Goal: Task Accomplishment & Management: Complete application form

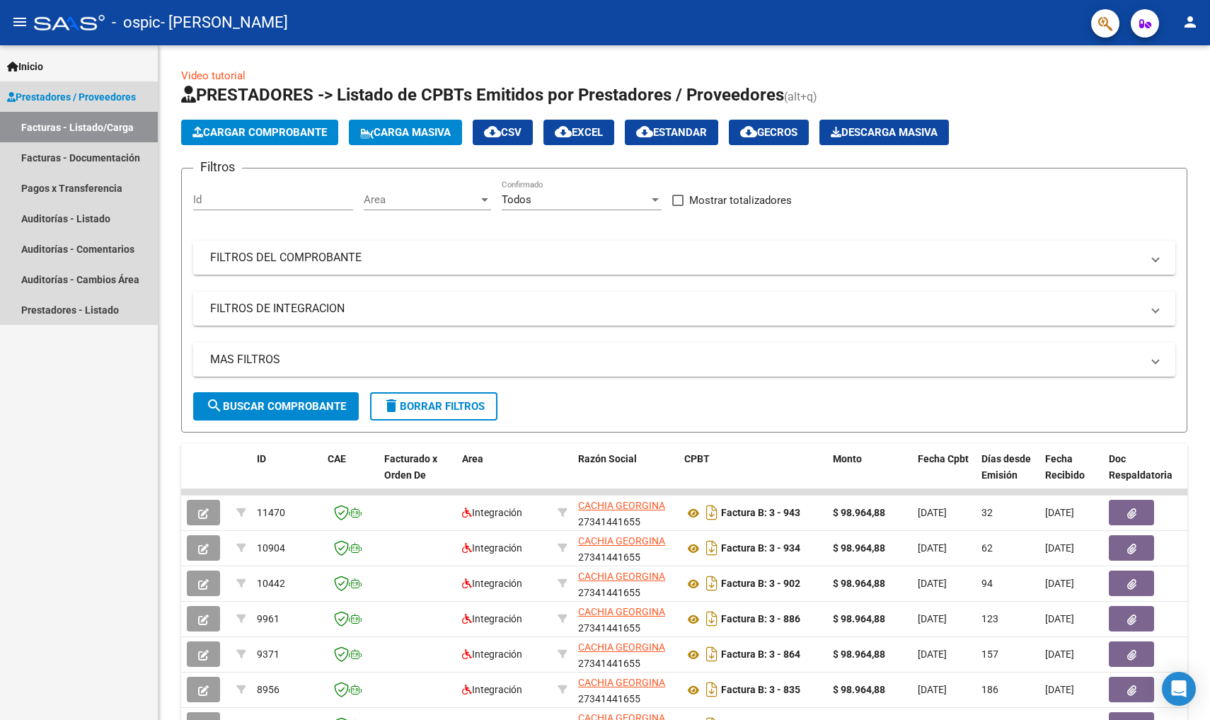
click at [113, 130] on link "Facturas - Listado/Carga" at bounding box center [79, 127] width 158 height 30
click at [116, 126] on link "Facturas - Listado/Carga" at bounding box center [79, 127] width 158 height 30
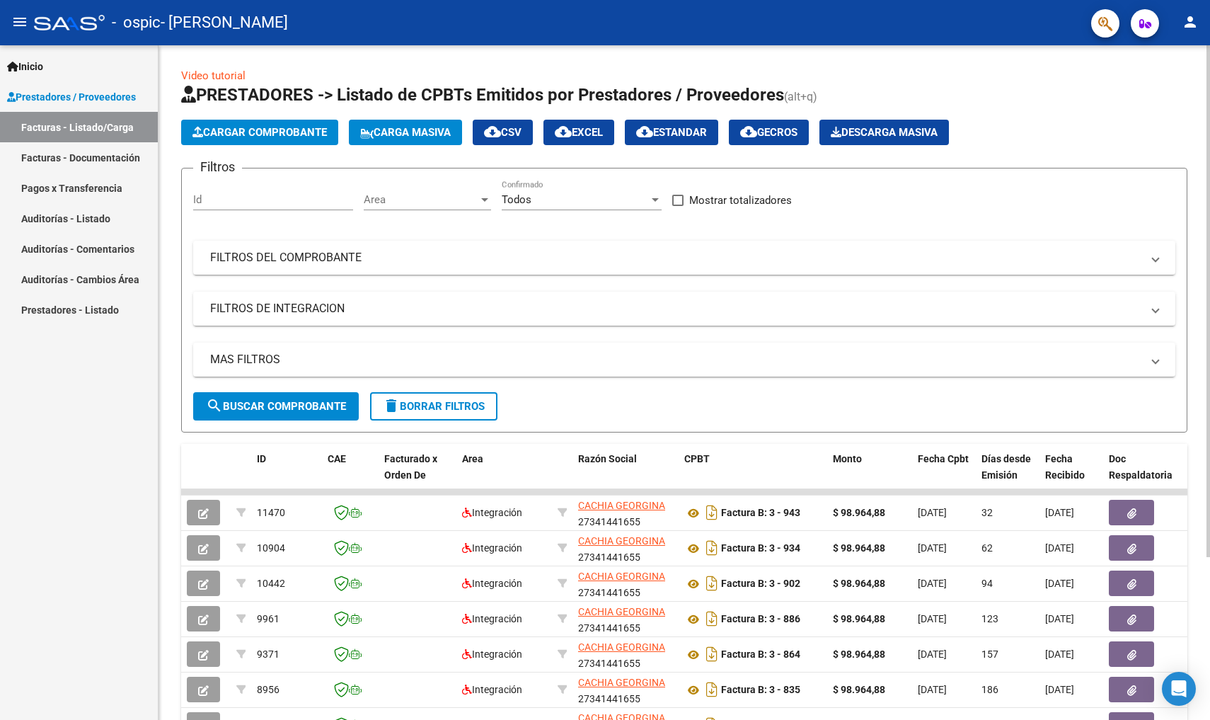
click at [302, 133] on span "Cargar Comprobante" at bounding box center [260, 132] width 134 height 13
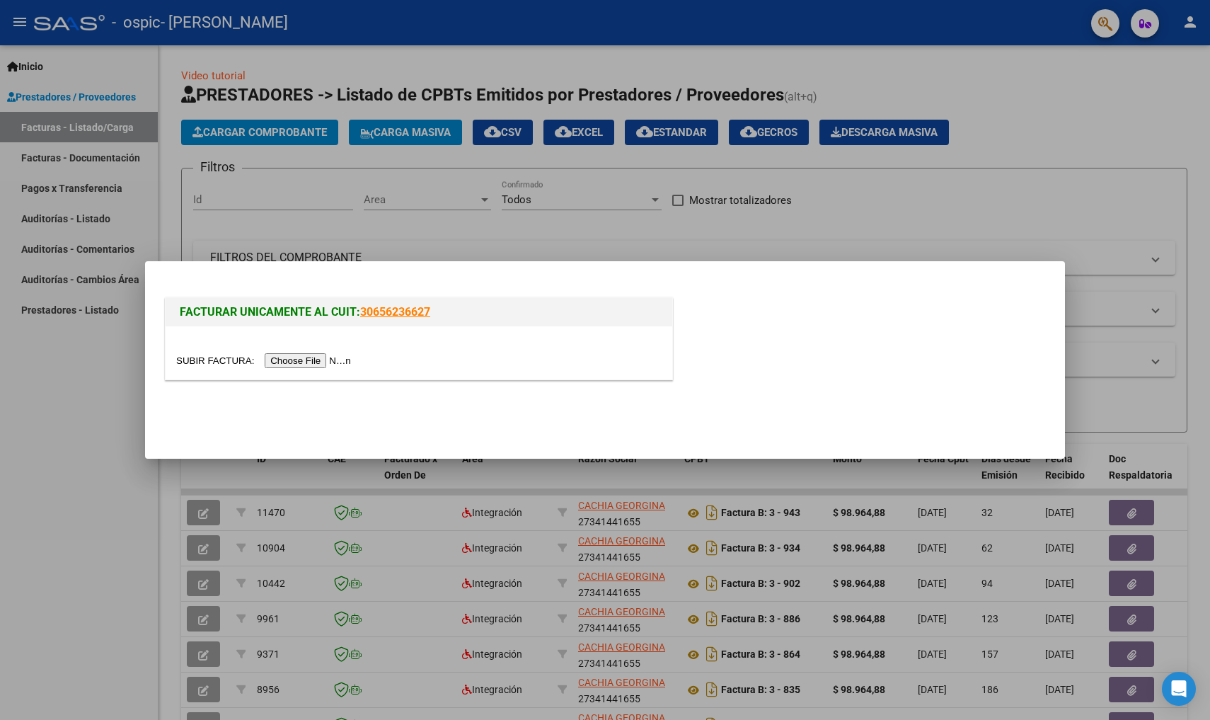
click at [284, 357] on input "file" at bounding box center [265, 360] width 179 height 15
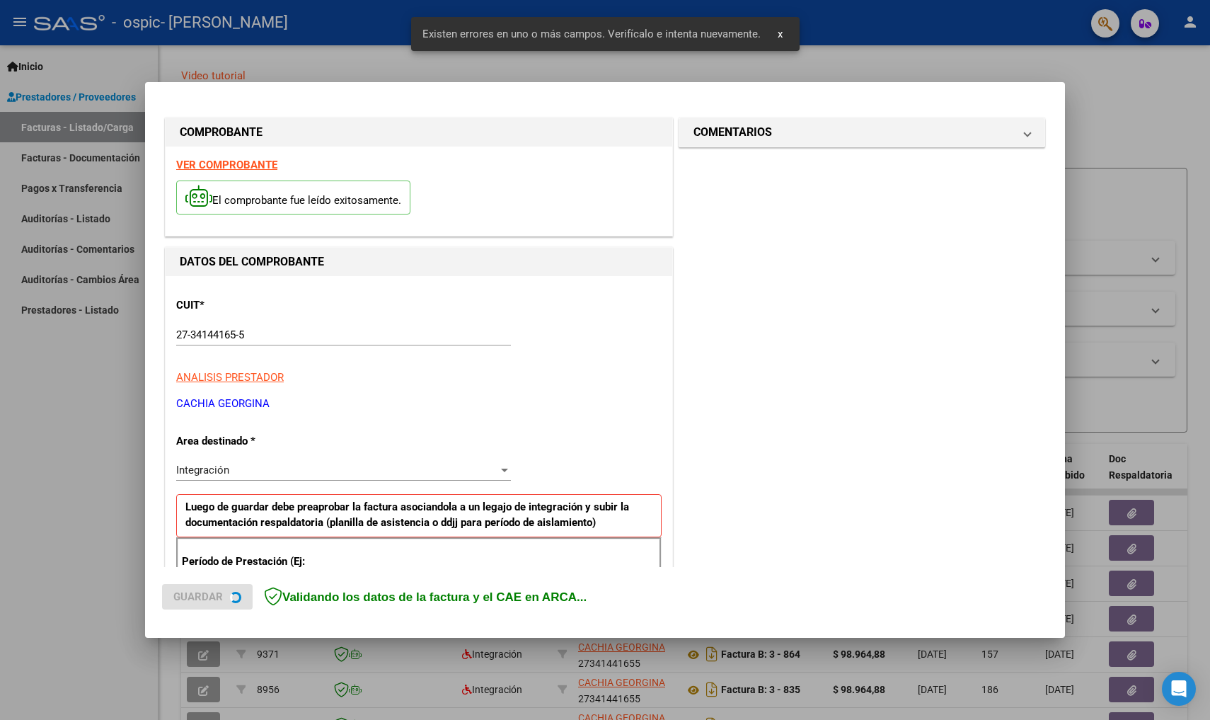
scroll to position [230, 0]
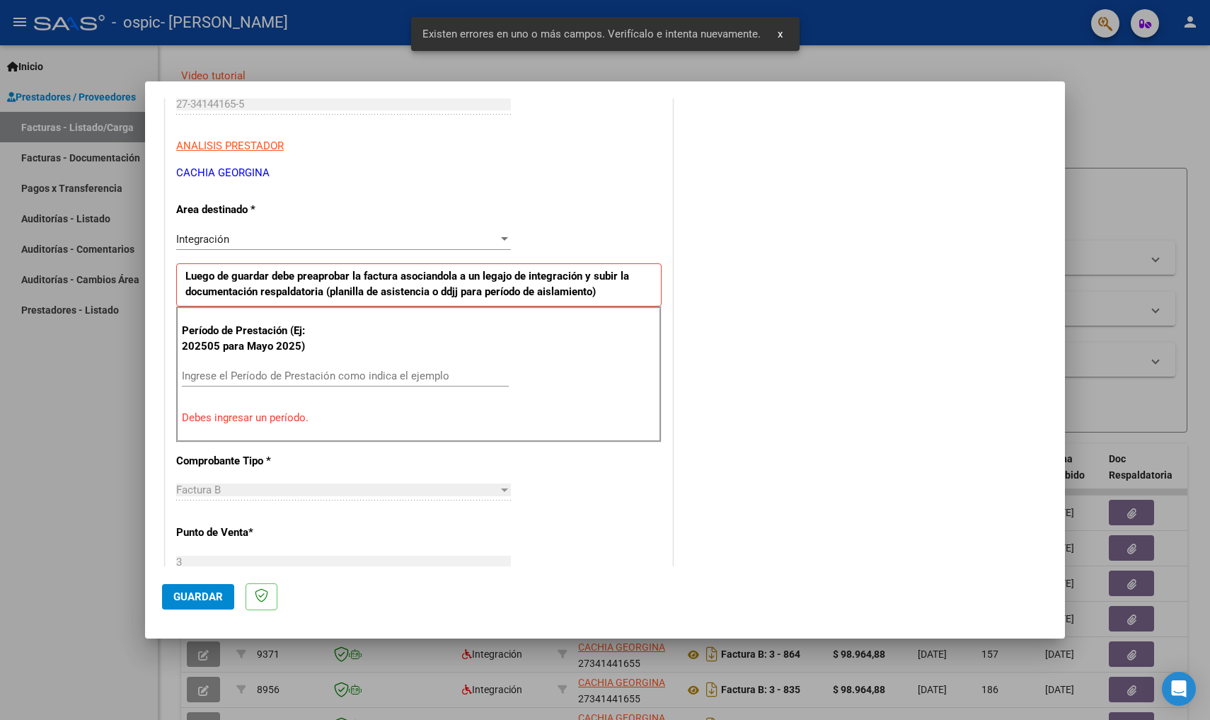
click at [338, 376] on input "Ingrese el Período de Prestación como indica el ejemplo" at bounding box center [345, 376] width 327 height 13
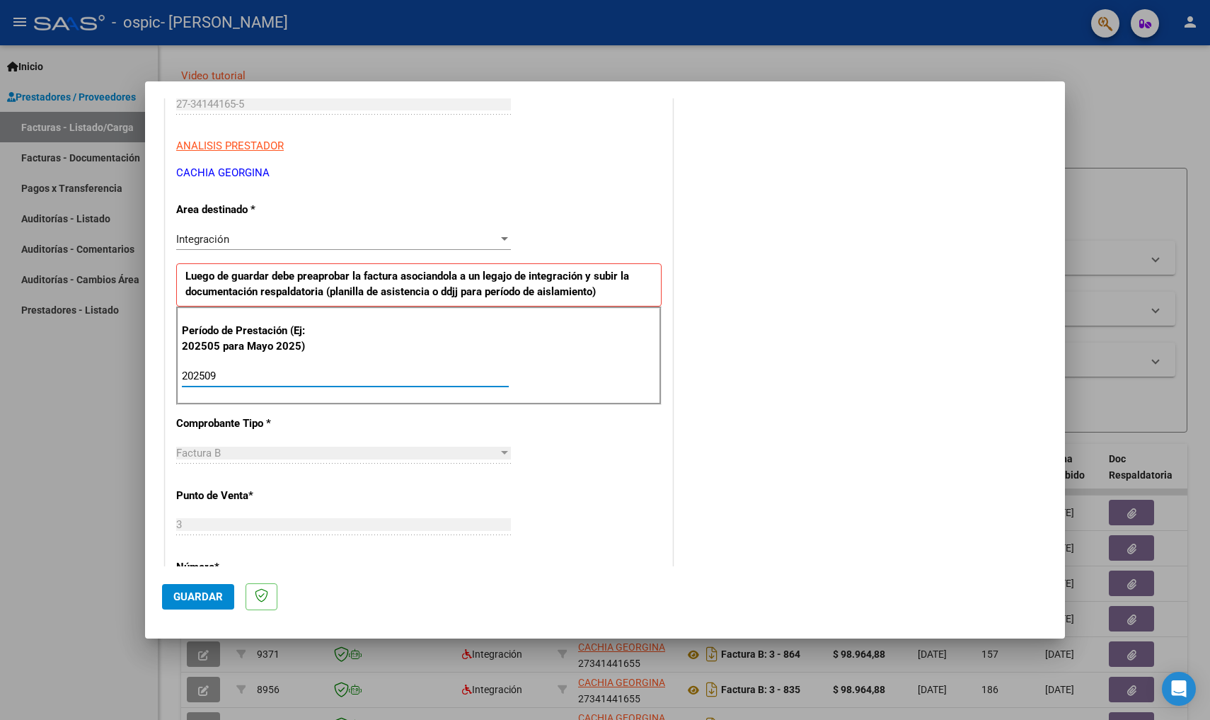
type input "202509"
click at [367, 235] on div "Integración" at bounding box center [337, 239] width 322 height 13
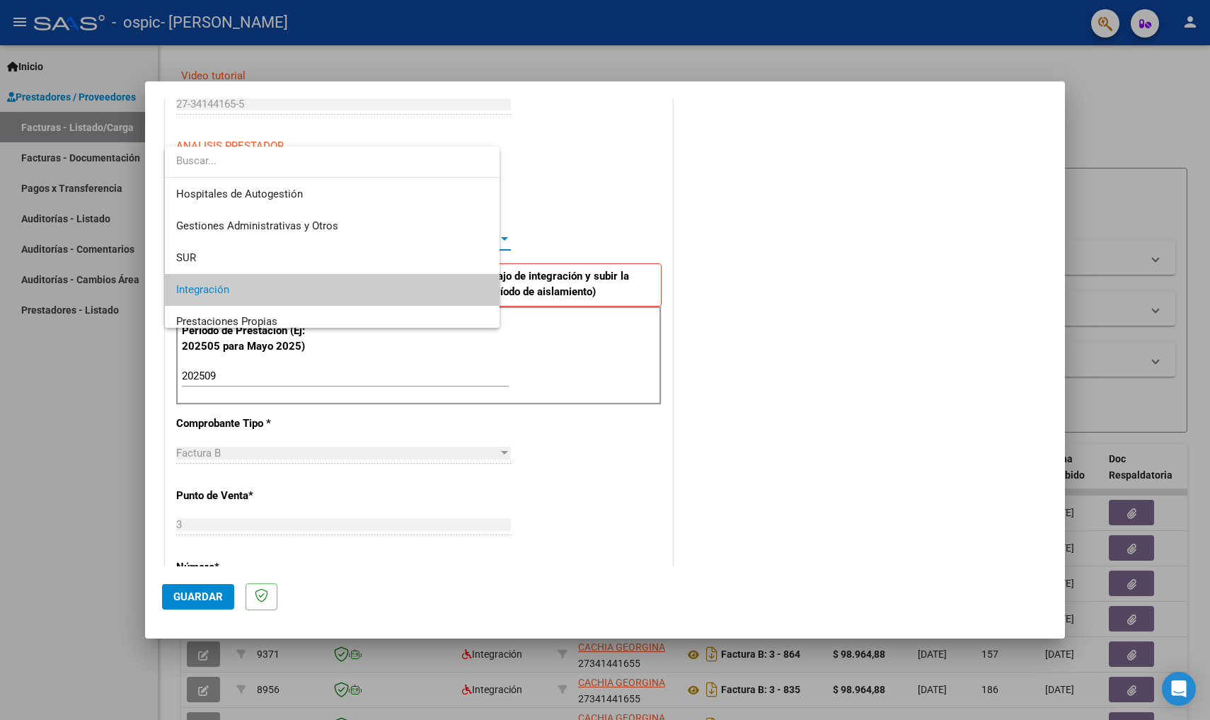
scroll to position [52, 0]
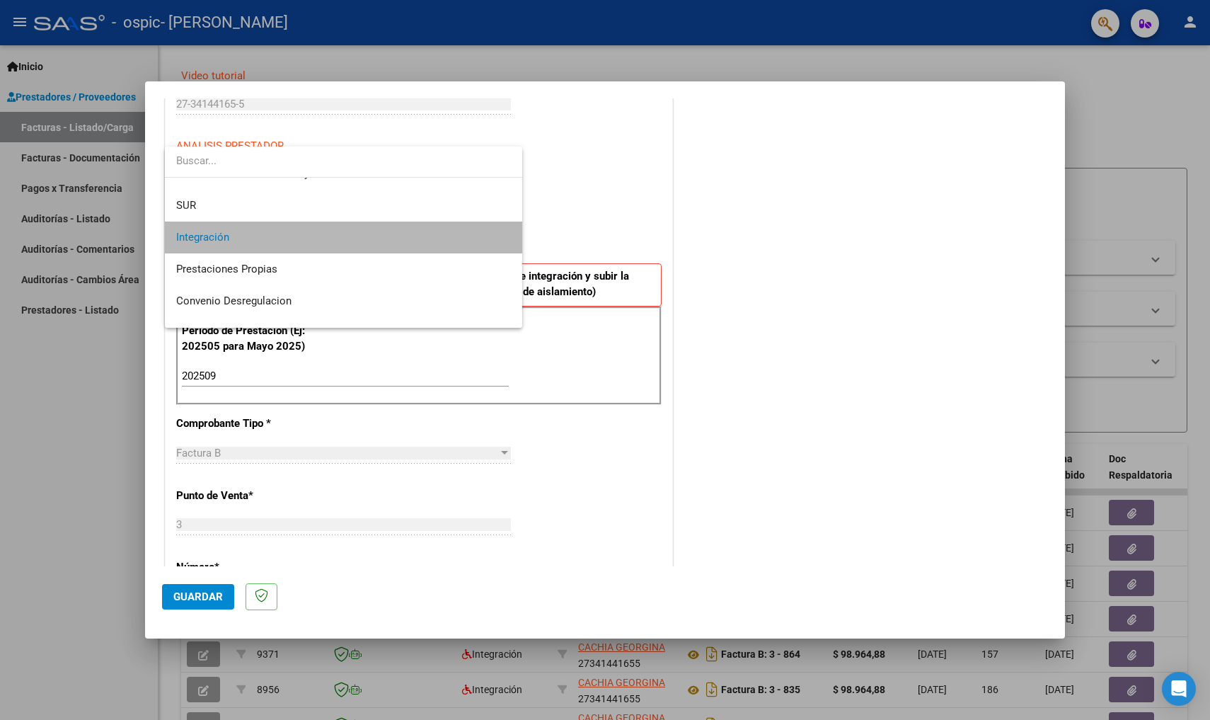
click at [367, 235] on span "Integración" at bounding box center [343, 238] width 335 height 32
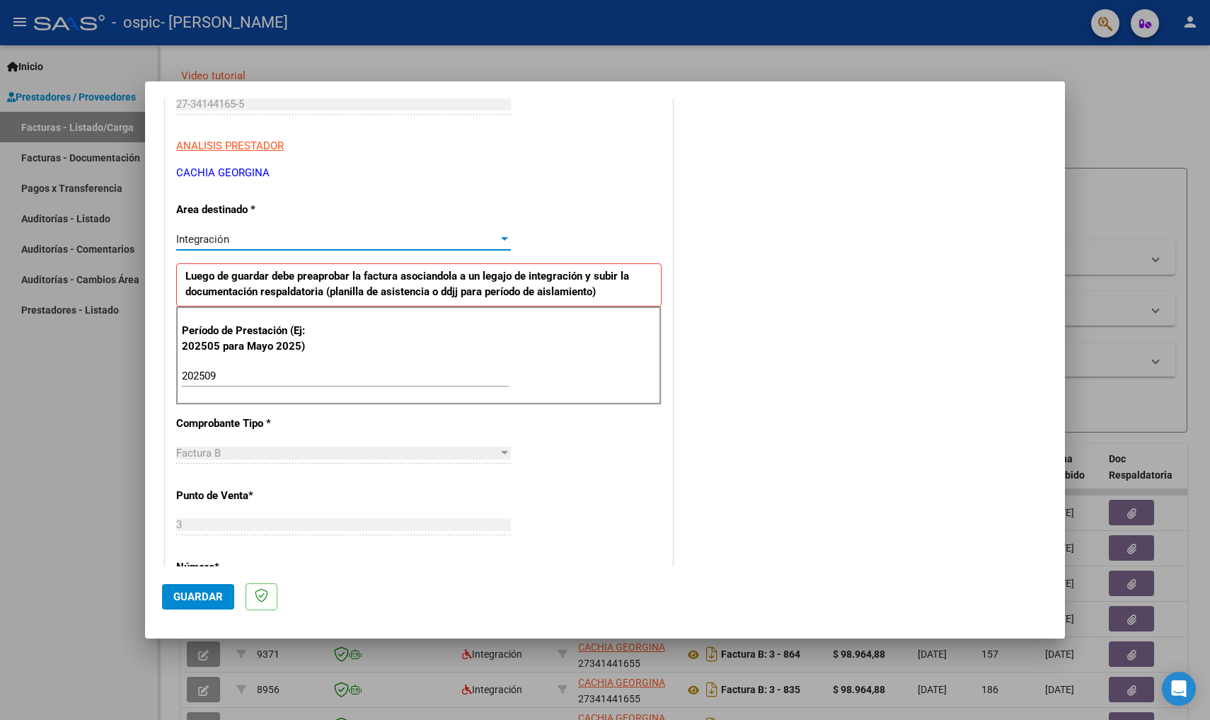
click at [210, 591] on span "Guardar" at bounding box center [198, 596] width 50 height 13
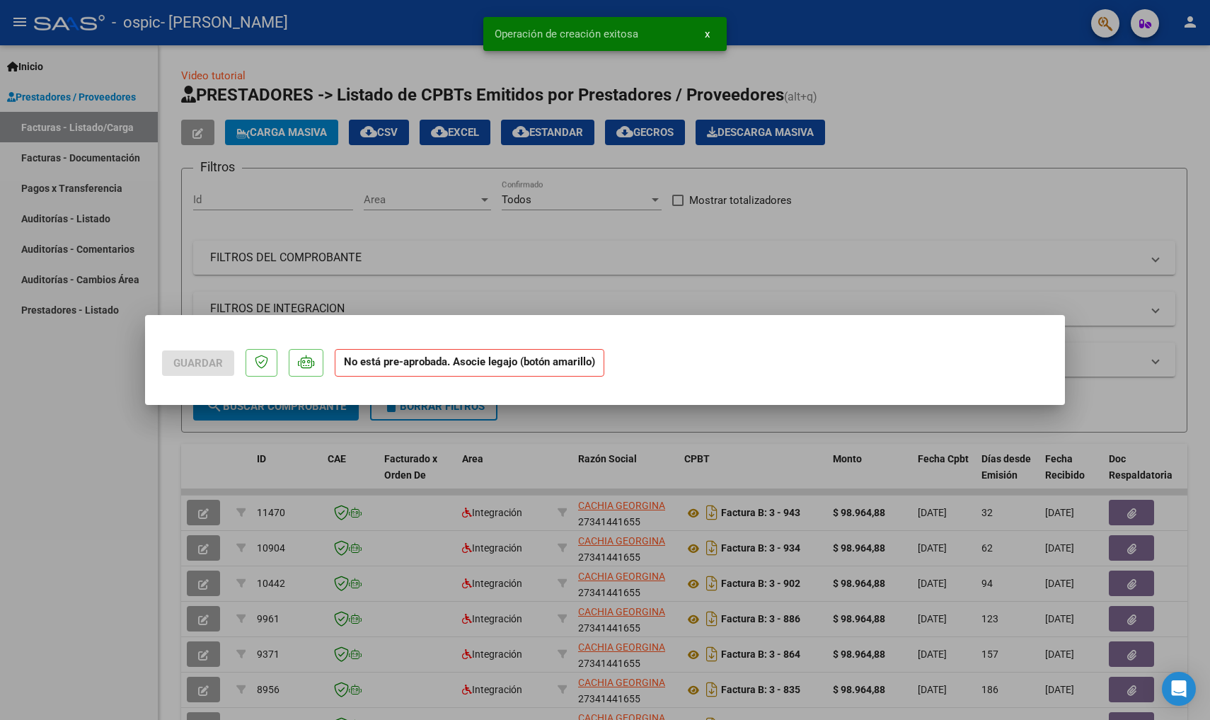
scroll to position [0, 0]
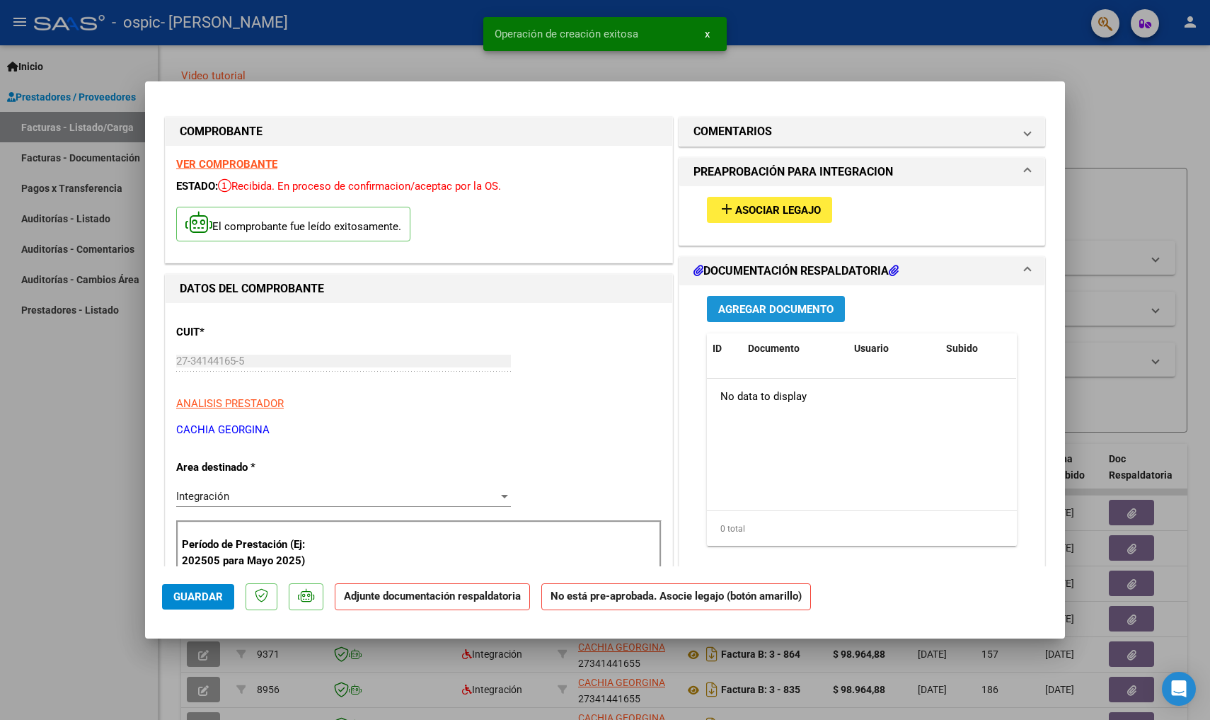
click at [786, 304] on span "Agregar Documento" at bounding box center [776, 309] width 115 height 13
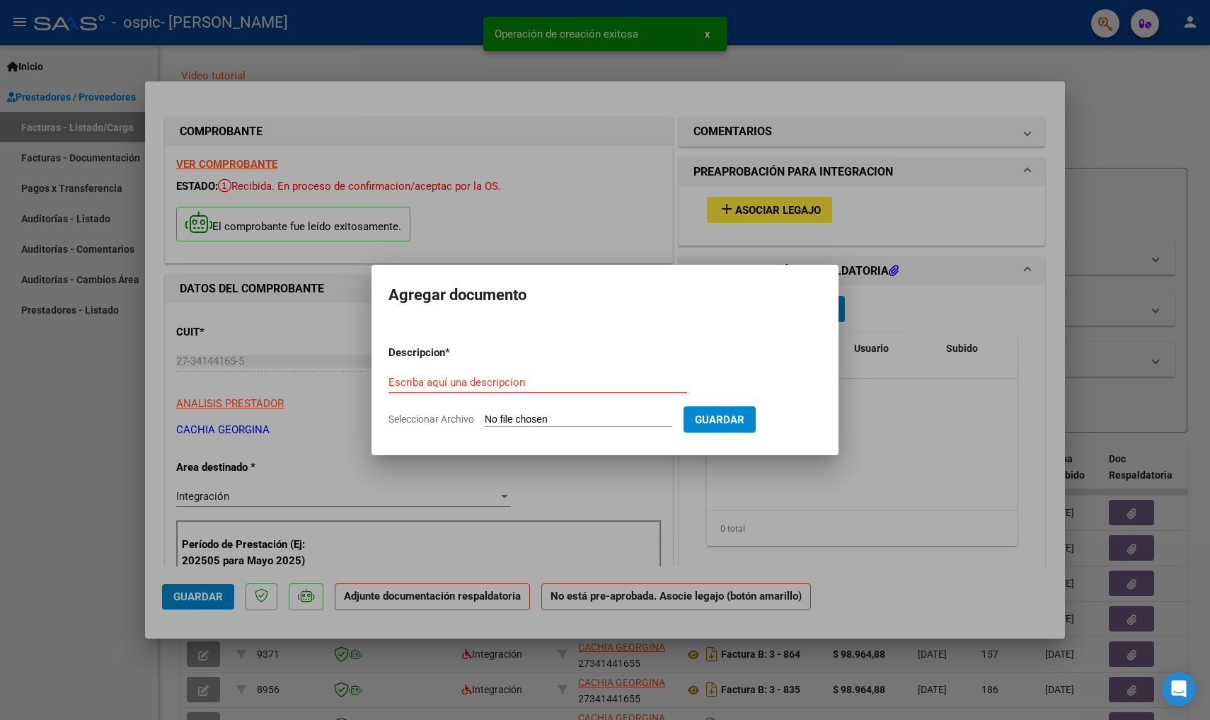
click at [651, 417] on input "Seleccionar Archivo" at bounding box center [579, 419] width 188 height 13
type input "C:\fakepath\Asistencia mes de [DATE] [PERSON_NAME].pdf"
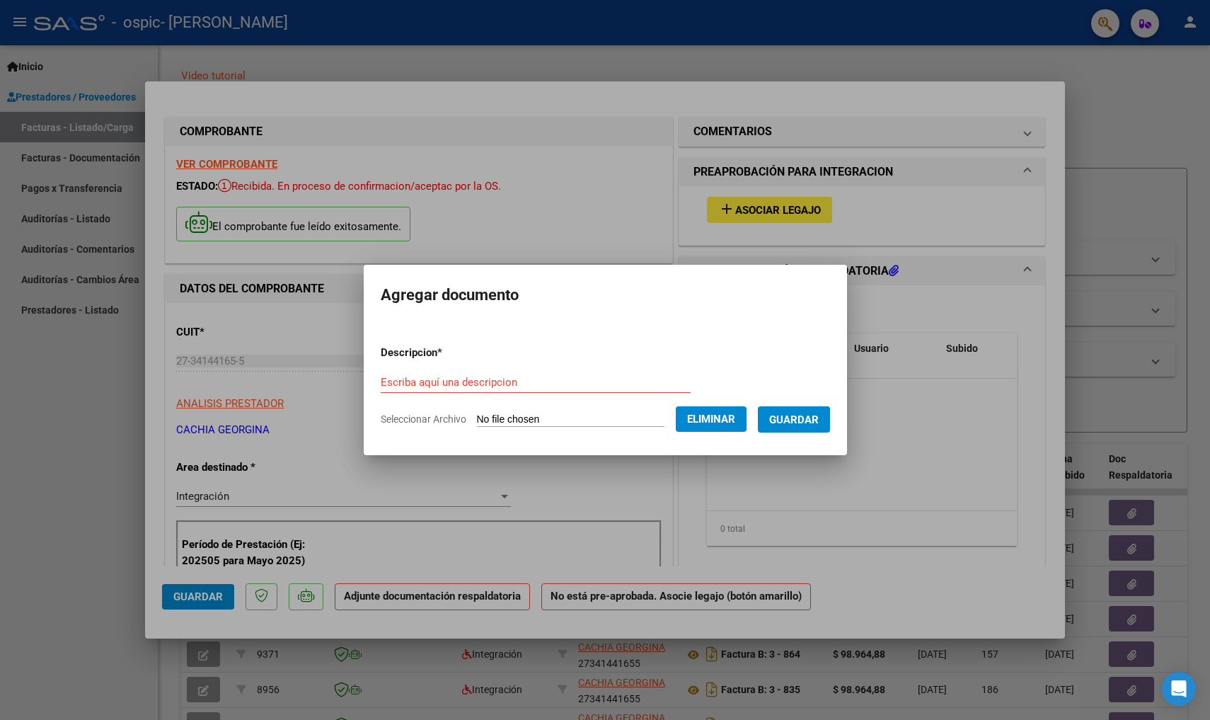
click at [547, 377] on input "Escriba aquí una descripcion" at bounding box center [536, 382] width 310 height 13
type input "Asistencia mes de septiembre"
click at [796, 418] on span "Guardar" at bounding box center [794, 419] width 50 height 13
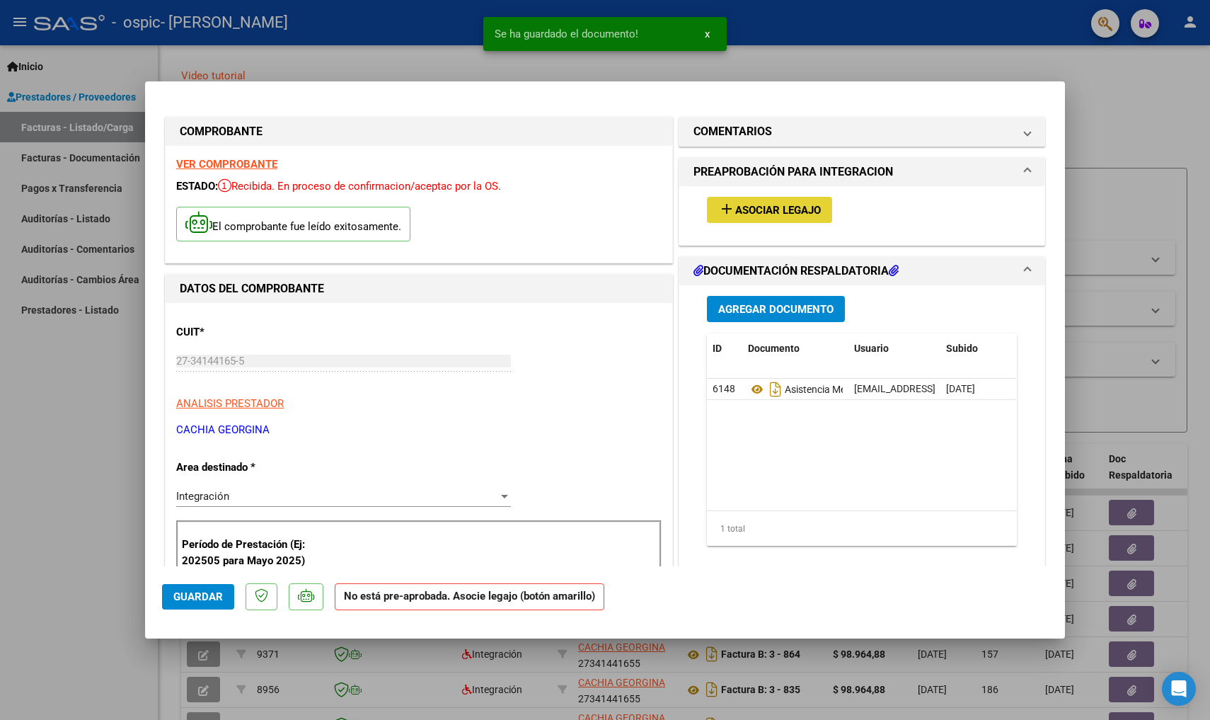
click at [789, 208] on span "Asociar Legajo" at bounding box center [779, 210] width 86 height 13
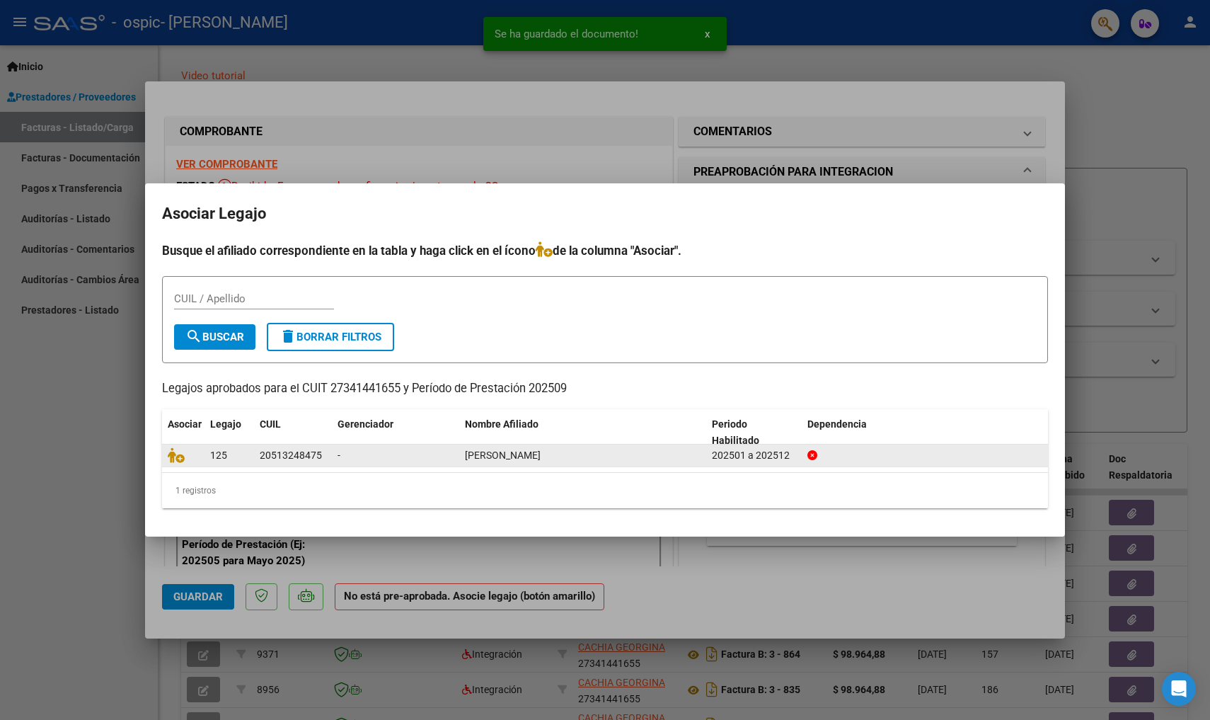
click at [248, 454] on datatable-body-cell "125" at bounding box center [230, 456] width 50 height 22
click at [354, 452] on div "-" at bounding box center [396, 455] width 116 height 16
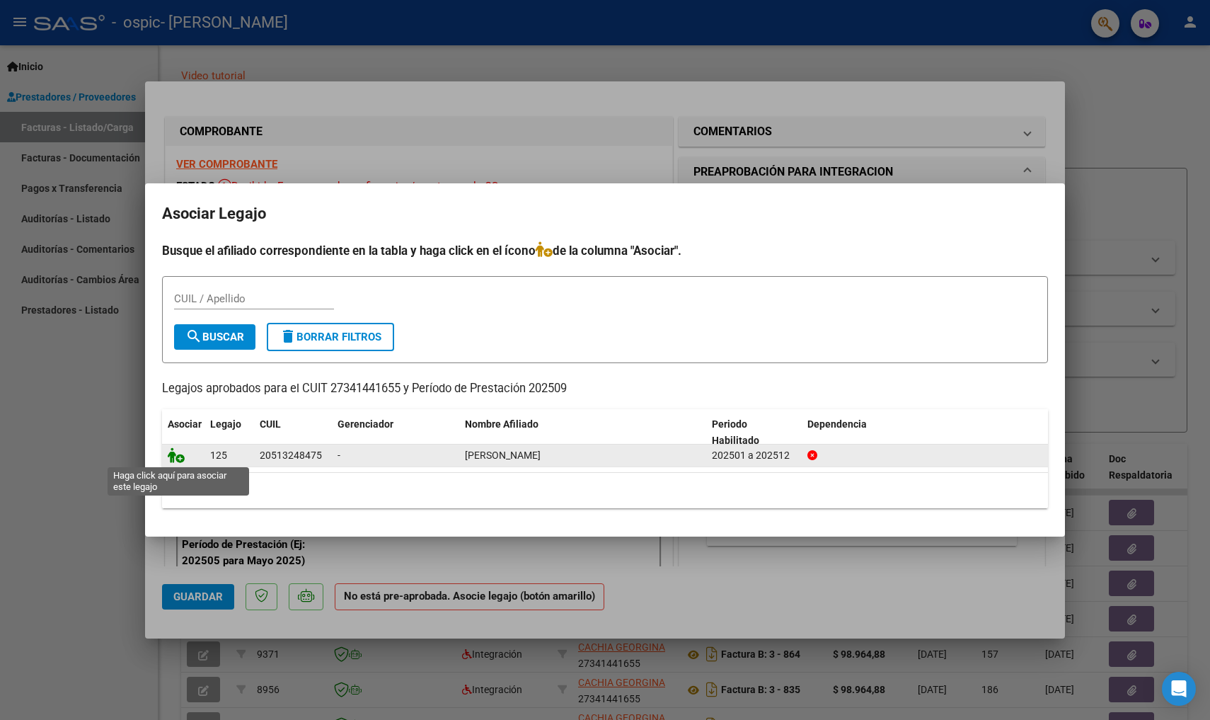
click at [170, 454] on icon at bounding box center [176, 455] width 17 height 16
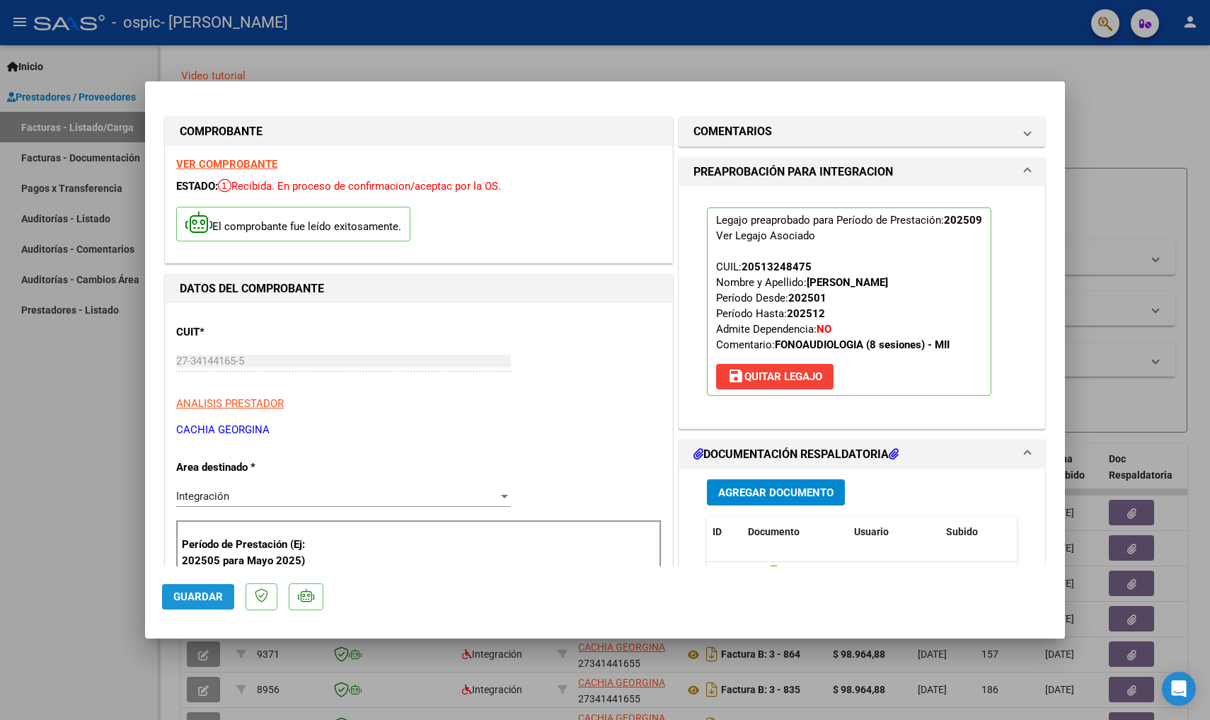
click at [195, 589] on button "Guardar" at bounding box center [198, 596] width 72 height 25
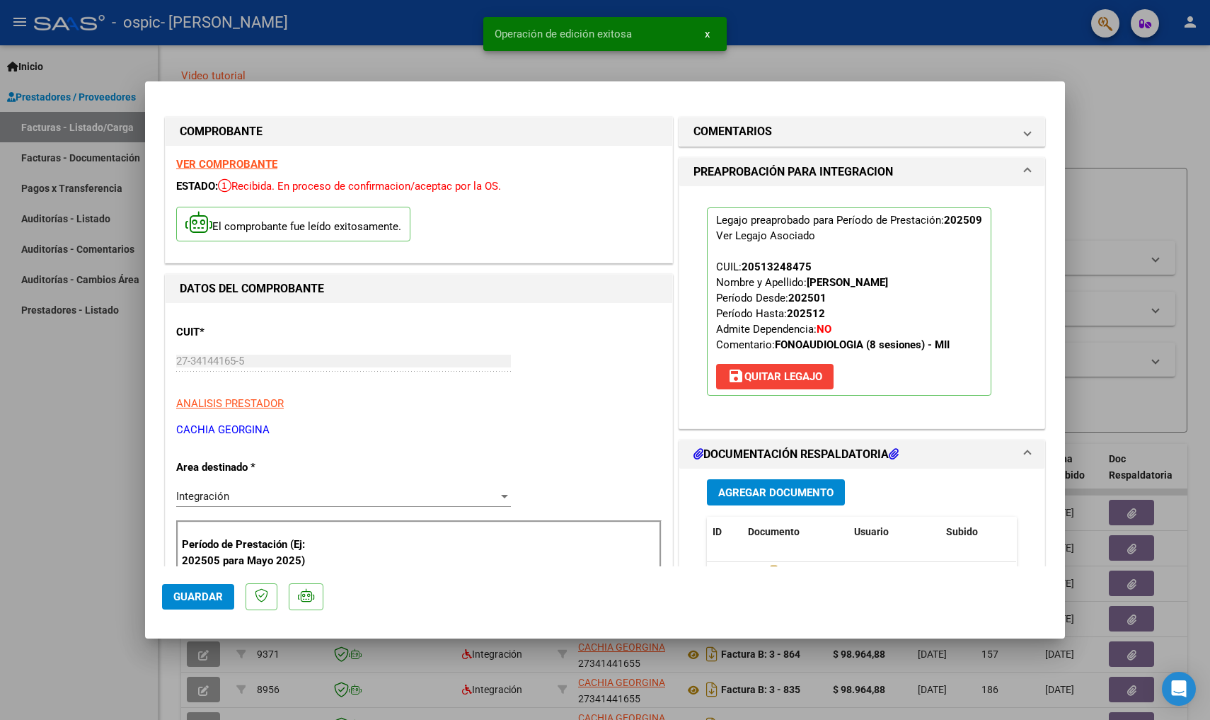
click at [1172, 108] on div at bounding box center [605, 360] width 1210 height 720
type input "$ 0,00"
